Goal: Task Accomplishment & Management: Use online tool/utility

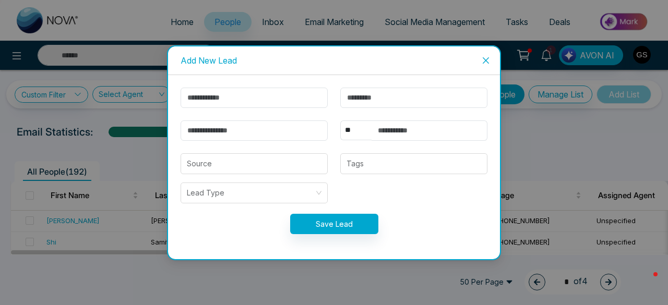
drag, startPoint x: 0, startPoint y: 0, endPoint x: 487, endPoint y: 60, distance: 490.5
click at [487, 60] on icon "close" at bounding box center [486, 60] width 8 height 8
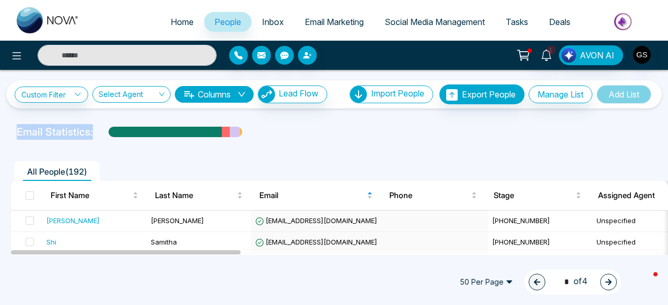
drag, startPoint x: 662, startPoint y: 92, endPoint x: 665, endPoint y: 121, distance: 28.4
click at [665, 121] on div "Custom Filter Choose a filter Cancel Apply Select Agent Columns Lead Flow Impor…" at bounding box center [334, 162] width 668 height 185
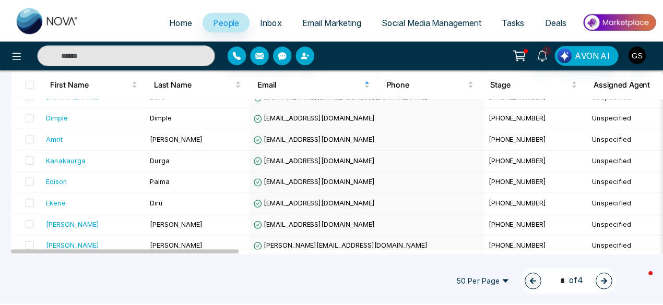
scroll to position [1021, 0]
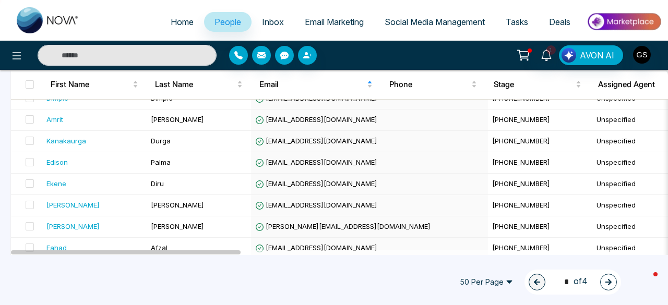
click at [313, 19] on span "Email Marketing" at bounding box center [334, 22] width 59 height 10
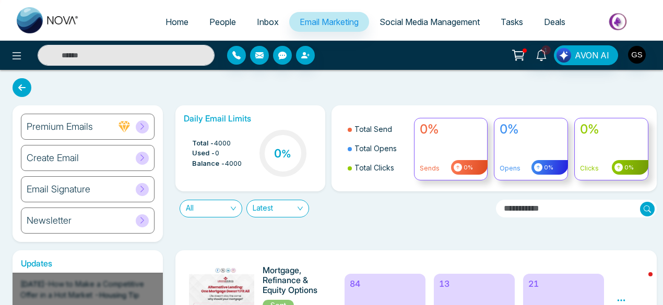
click at [95, 155] on div "Create Email" at bounding box center [88, 158] width 134 height 26
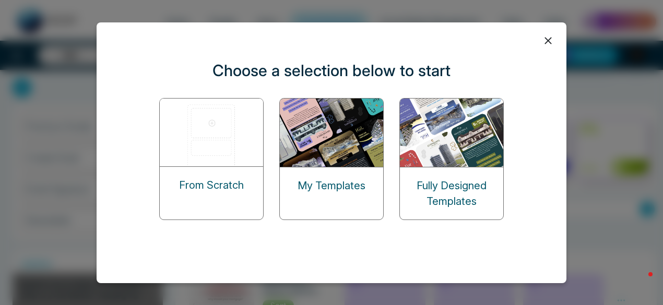
click at [208, 183] on p "From Scratch" at bounding box center [211, 185] width 65 height 16
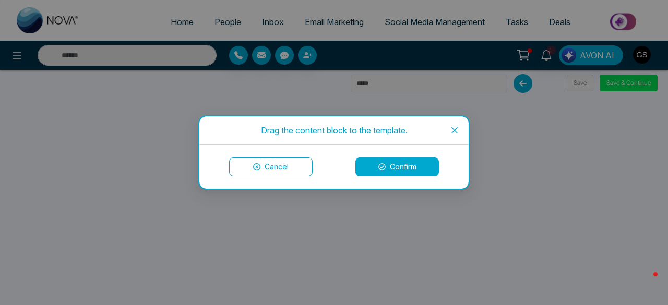
click at [401, 163] on button "Confirm" at bounding box center [396, 167] width 83 height 19
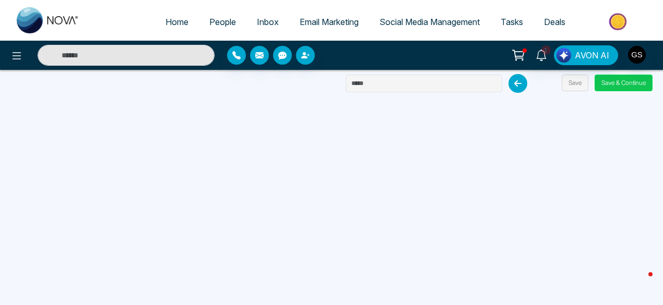
click at [617, 86] on button "Save & Continue" at bounding box center [623, 83] width 58 height 17
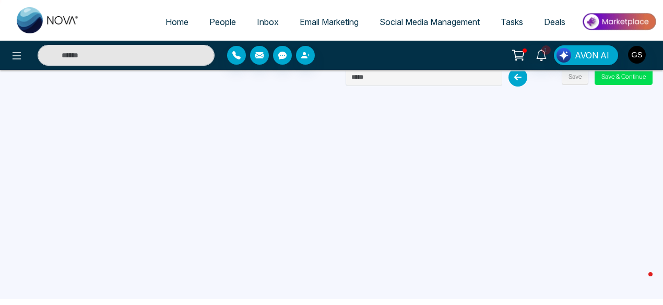
scroll to position [6, 0]
click at [626, 76] on button "Save & Continue" at bounding box center [623, 77] width 58 height 17
click at [627, 80] on button "Save & Continue" at bounding box center [623, 77] width 58 height 17
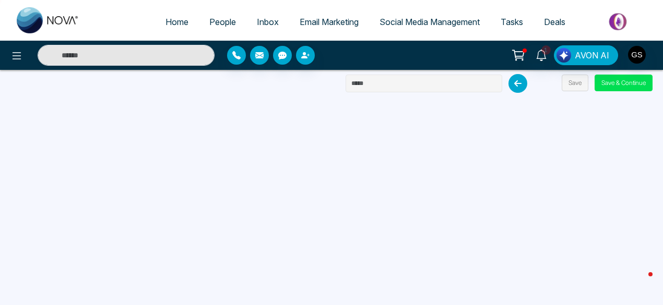
click at [380, 82] on input "text" at bounding box center [423, 84] width 157 height 18
click at [631, 81] on button "Save & Continue" at bounding box center [623, 83] width 58 height 17
click at [382, 87] on input "text" at bounding box center [423, 84] width 157 height 18
type input "*"
click at [621, 81] on button "Save & Continue" at bounding box center [623, 83] width 58 height 17
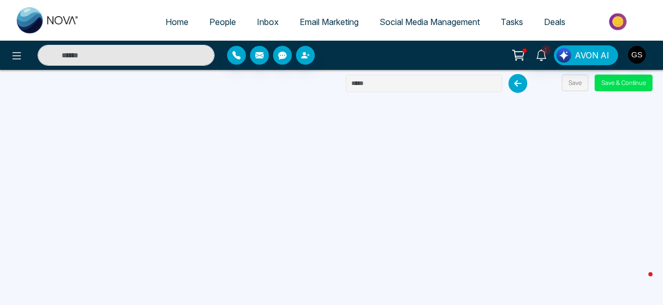
click at [387, 83] on input "text" at bounding box center [423, 84] width 157 height 18
click at [390, 88] on input "text" at bounding box center [423, 84] width 157 height 18
type input "*"
type input "**********"
click at [626, 77] on button "Save & Continue" at bounding box center [623, 83] width 58 height 17
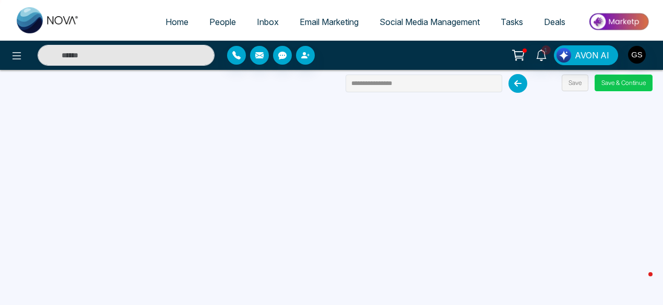
click at [626, 81] on button "Save & Continue" at bounding box center [623, 83] width 58 height 17
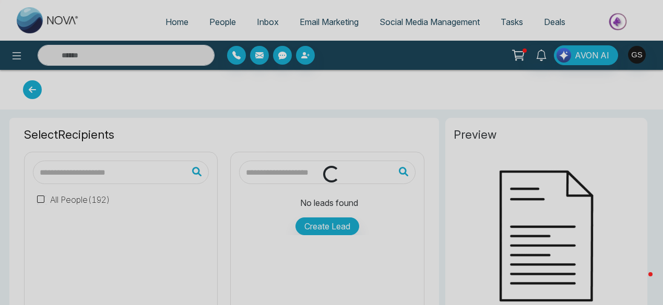
type input "**********"
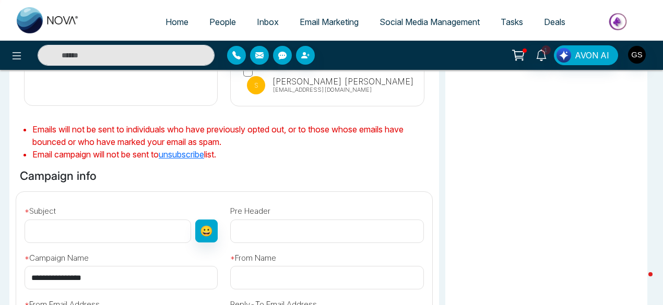
scroll to position [252, 0]
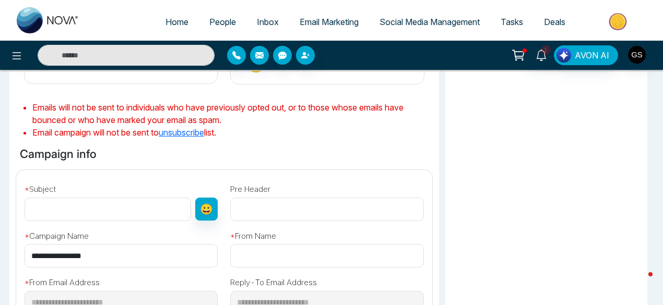
click at [132, 212] on input "text" at bounding box center [108, 209] width 166 height 23
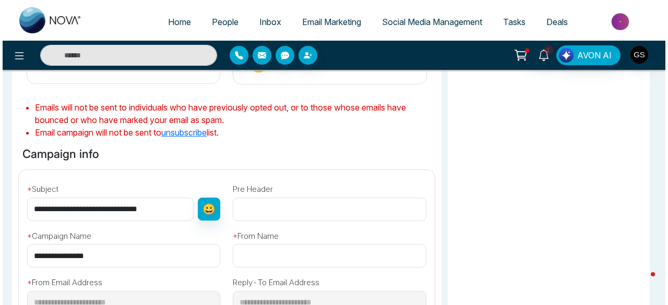
scroll to position [347, 0]
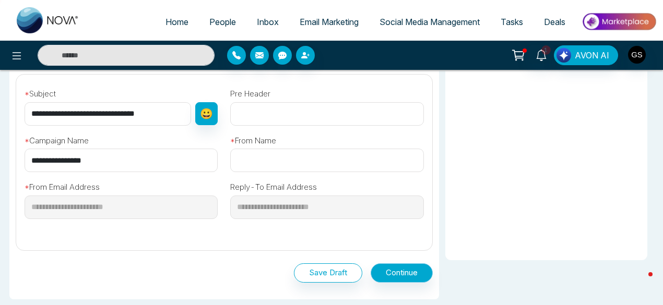
type input "**********"
click at [406, 271] on button "Continue" at bounding box center [401, 273] width 62 height 19
type input "**********"
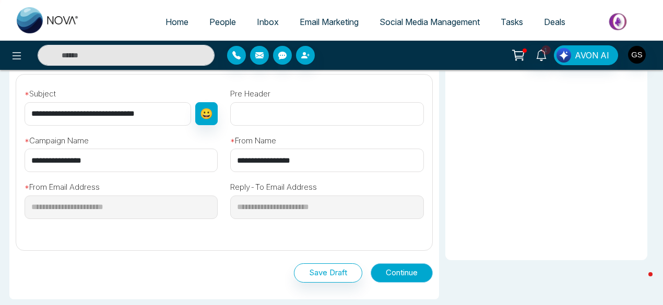
click at [408, 272] on button "Continue" at bounding box center [401, 273] width 62 height 19
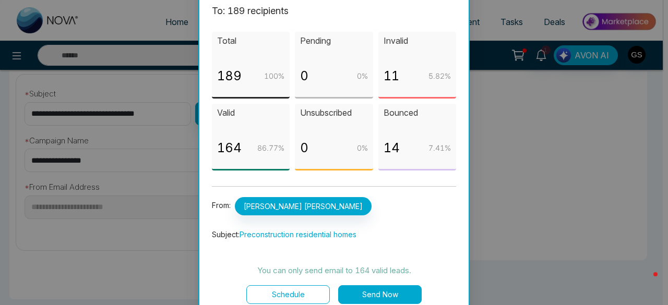
scroll to position [49, 0]
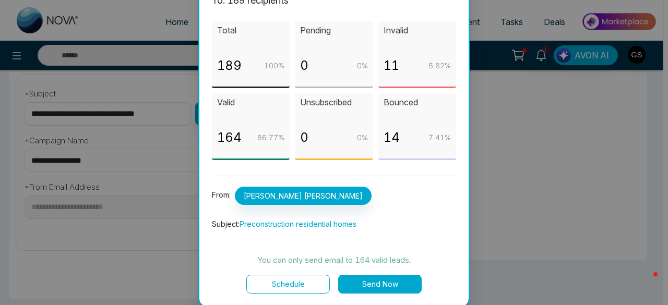
click at [388, 283] on button "Send Now" at bounding box center [379, 284] width 83 height 19
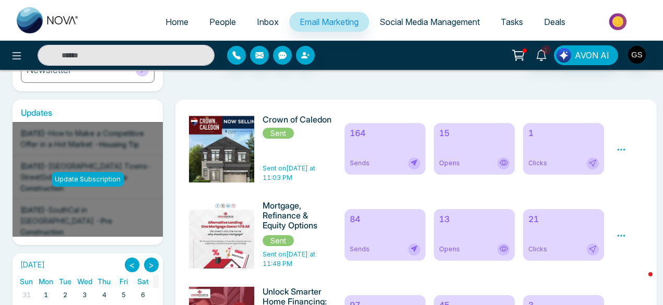
scroll to position [122, 0]
